Goal: Task Accomplishment & Management: Use online tool/utility

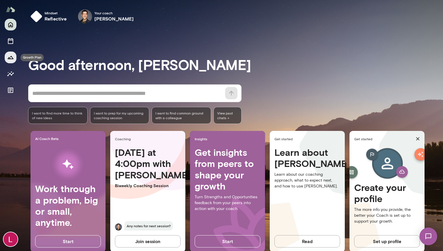
click at [9, 59] on icon "Growth Plan" at bounding box center [11, 57] width 6 height 3
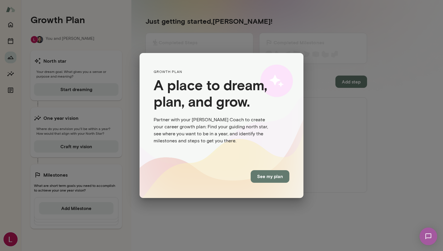
click at [268, 179] on button "See my plan" at bounding box center [270, 176] width 39 height 12
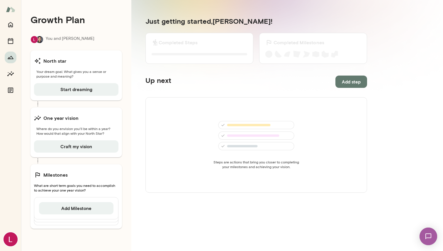
click at [133, 128] on section "Just getting started, [PERSON_NAME] ! Completed Steps 0 of 0 Steps completed Co…" at bounding box center [256, 126] width 250 height 249
click at [10, 26] on icon "Home" at bounding box center [10, 24] width 7 height 7
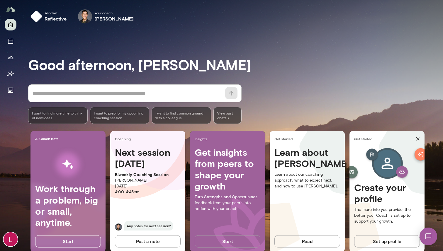
click at [231, 243] on button "Start" at bounding box center [228, 242] width 66 height 12
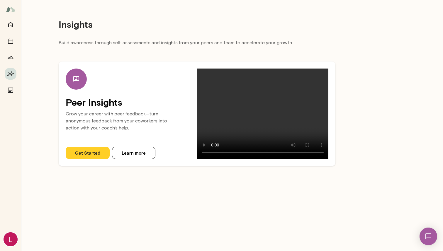
click at [85, 152] on button "Get Started" at bounding box center [88, 153] width 44 height 12
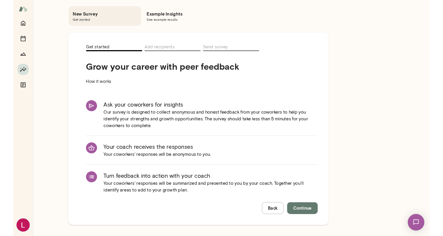
scroll to position [28, 0]
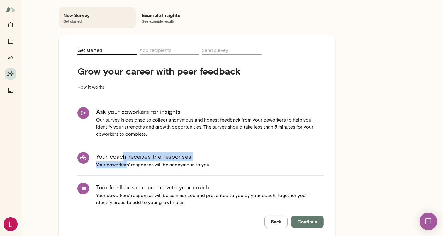
drag, startPoint x: 124, startPoint y: 156, endPoint x: 127, endPoint y: 169, distance: 12.9
click at [127, 169] on li "Your coach receives the responses Your coworkers’ responses will be anonymous t…" at bounding box center [200, 160] width 246 height 31
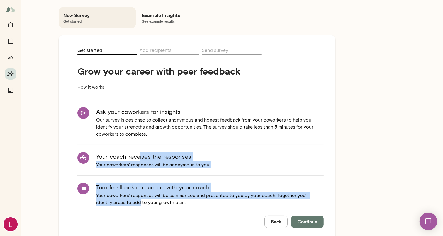
drag, startPoint x: 122, startPoint y: 200, endPoint x: 140, endPoint y: 156, distance: 47.8
click at [140, 156] on ul "Ask your coworkers for insights Our survey is designed to collect anonymous and…" at bounding box center [200, 157] width 246 height 118
click at [140, 156] on h6 "Your coach receives the responses" at bounding box center [153, 156] width 114 height 9
drag, startPoint x: 140, startPoint y: 158, endPoint x: 125, endPoint y: 212, distance: 56.5
click at [125, 212] on ul "Ask your coworkers for insights Our survey is designed to collect anonymous and…" at bounding box center [200, 157] width 246 height 118
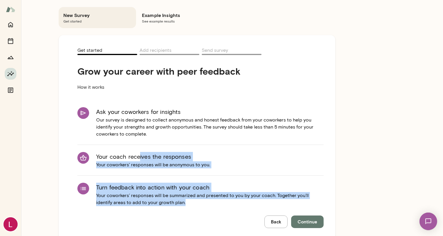
click at [125, 212] on li "Turn feedback into action with your coach Your coworkers’ responses will be sum…" at bounding box center [200, 195] width 246 height 38
drag, startPoint x: 129, startPoint y: 201, endPoint x: 134, endPoint y: 161, distance: 40.9
click at [134, 161] on ul "Ask your coworkers for insights Our survey is designed to collect anonymous and…" at bounding box center [200, 157] width 246 height 118
click at [134, 161] on h6 "Your coach receives the responses" at bounding box center [153, 156] width 114 height 9
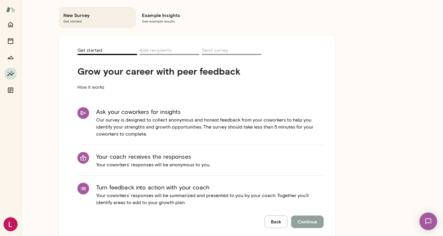
click at [308, 223] on span "Continue" at bounding box center [308, 222] width 20 height 8
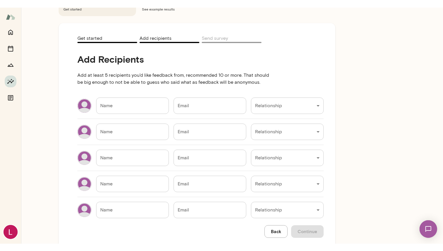
scroll to position [48, 0]
